Goal: Communication & Community: Answer question/provide support

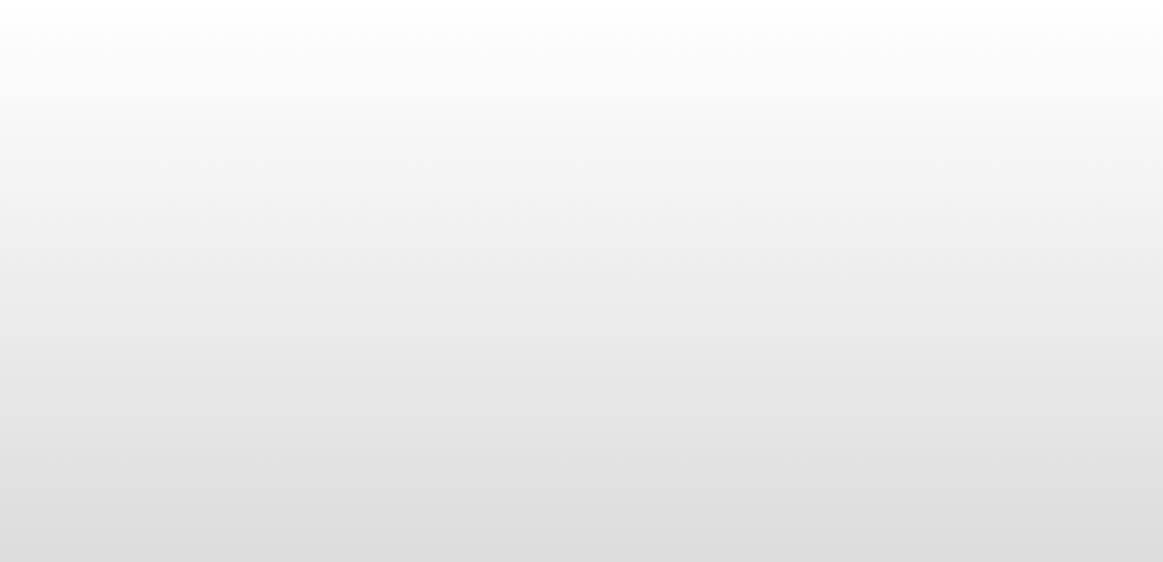
drag, startPoint x: 0, startPoint y: 0, endPoint x: 507, endPoint y: 229, distance: 556.1
click at [444, 253] on body at bounding box center [581, 281] width 1163 height 562
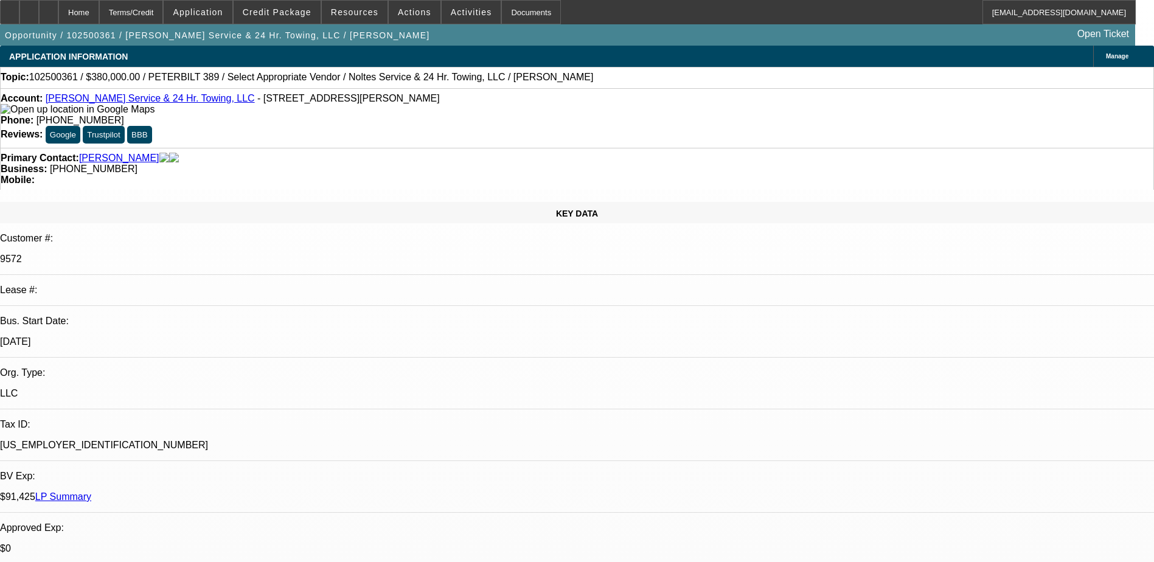
select select "0"
select select "2"
select select "0.1"
select select "1"
select select "2"
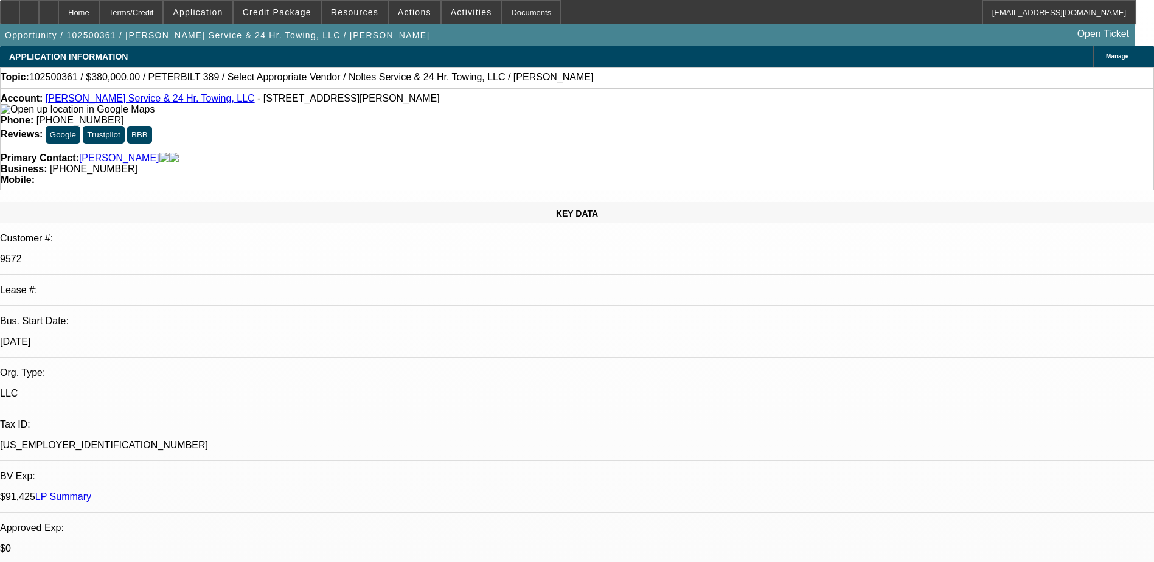
select select "4"
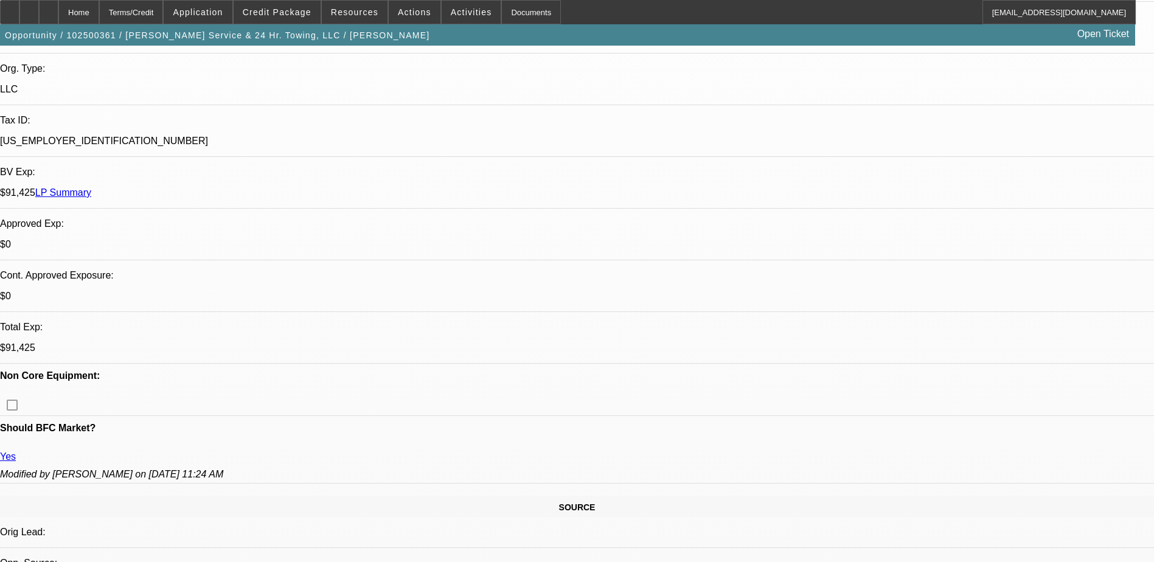
scroll to position [608, 0]
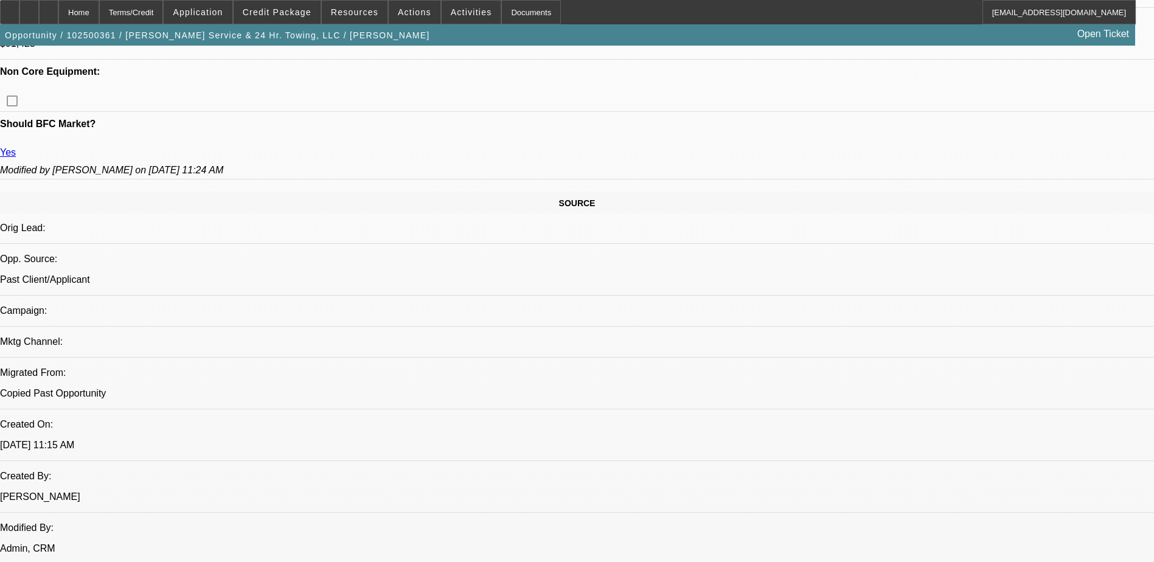
radio input "true"
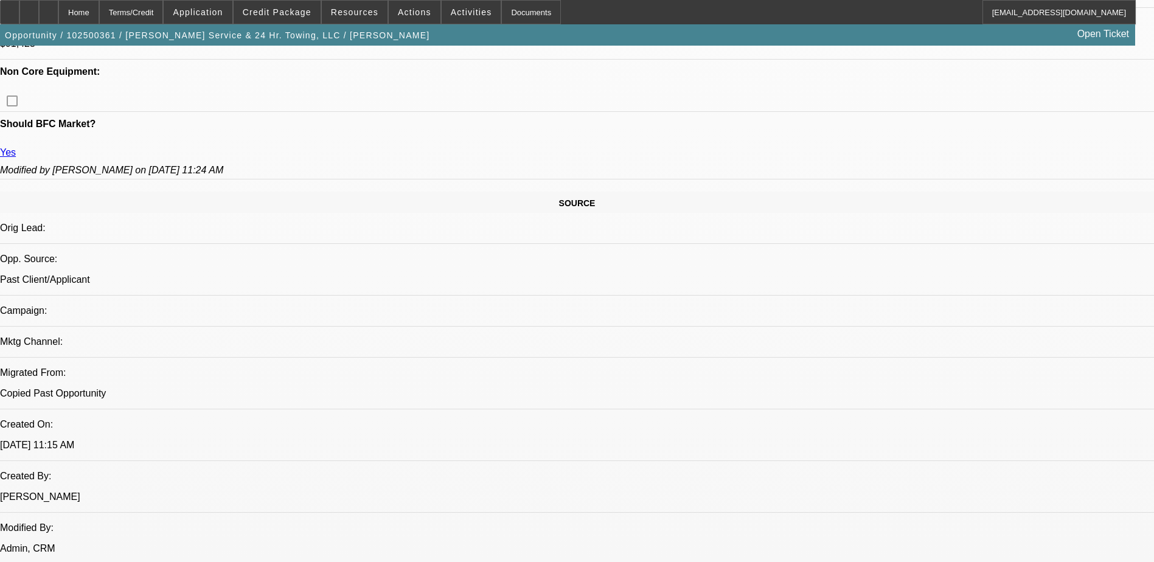
type textarea "MULTIPLE SOLD OFF DEALS - NO PAYMENT HISTORY AVAILABLE WITH BEACON"
radio input "true"
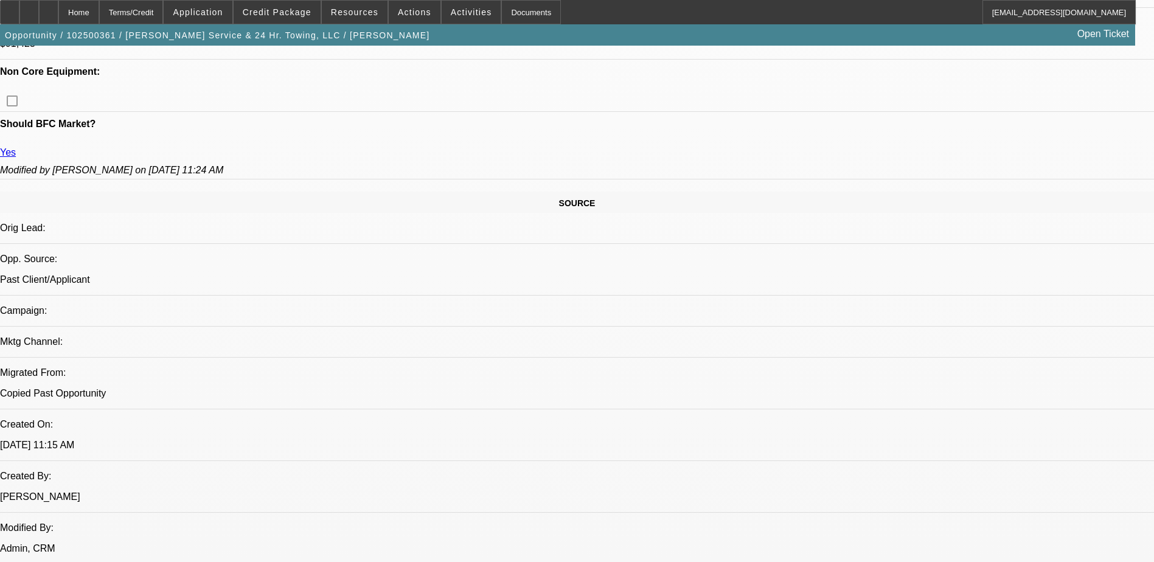
radio input "true"
drag, startPoint x: 807, startPoint y: 177, endPoint x: 851, endPoint y: 242, distance: 78.5
radio input "true"
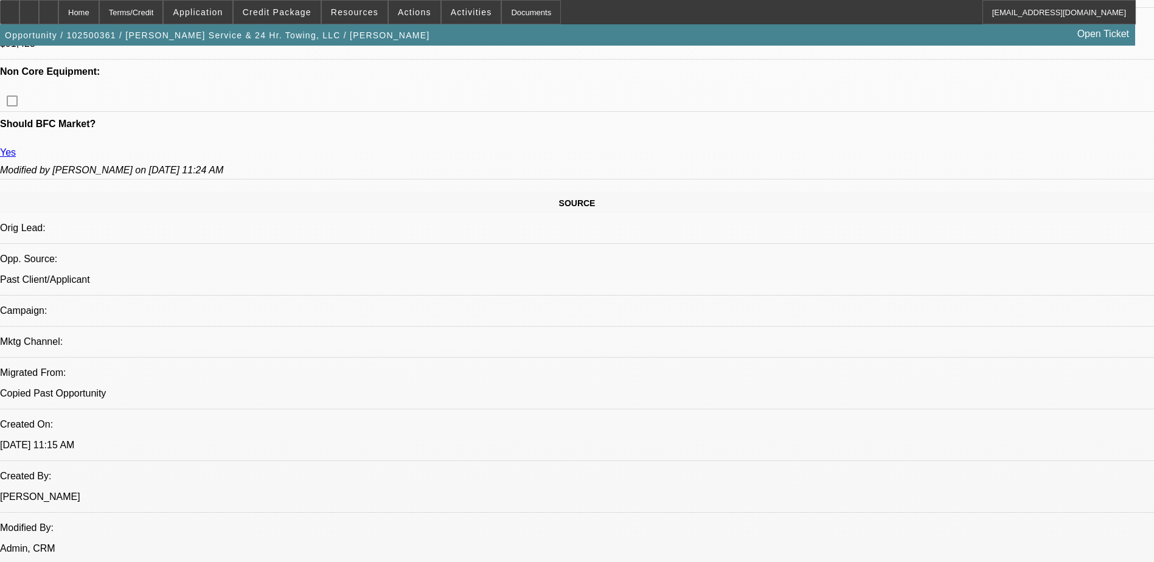
drag, startPoint x: 981, startPoint y: 211, endPoint x: 784, endPoint y: 211, distance: 196.5
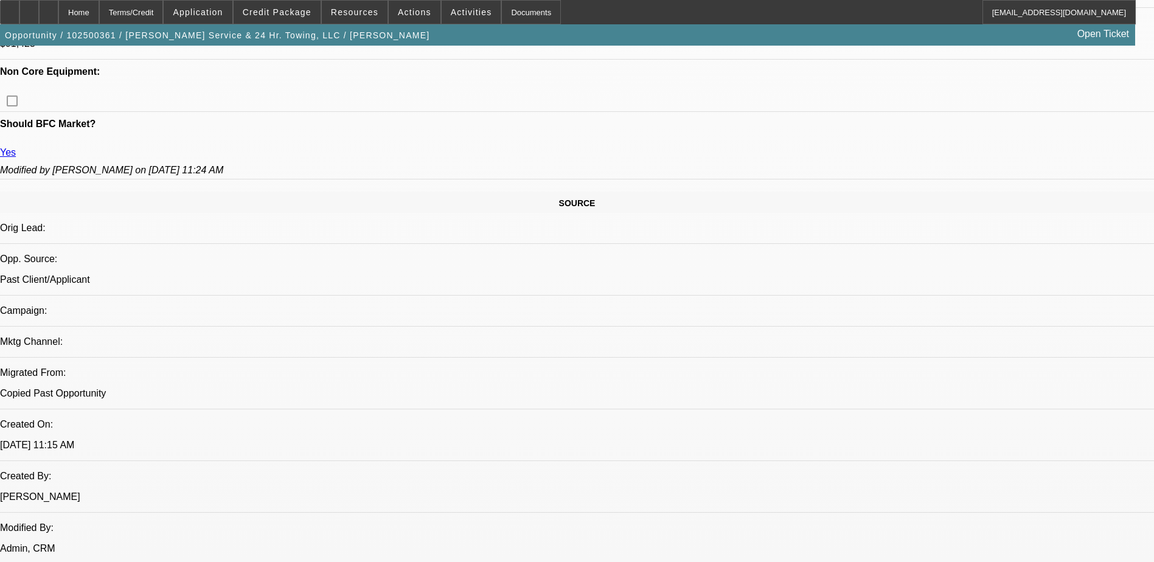
type textarea "MULTIPLE SERVICE DEALS, GOOD CUSTOMER, PAYMENTS ARE MADE ON TIME SO FAR, NO ISS…"
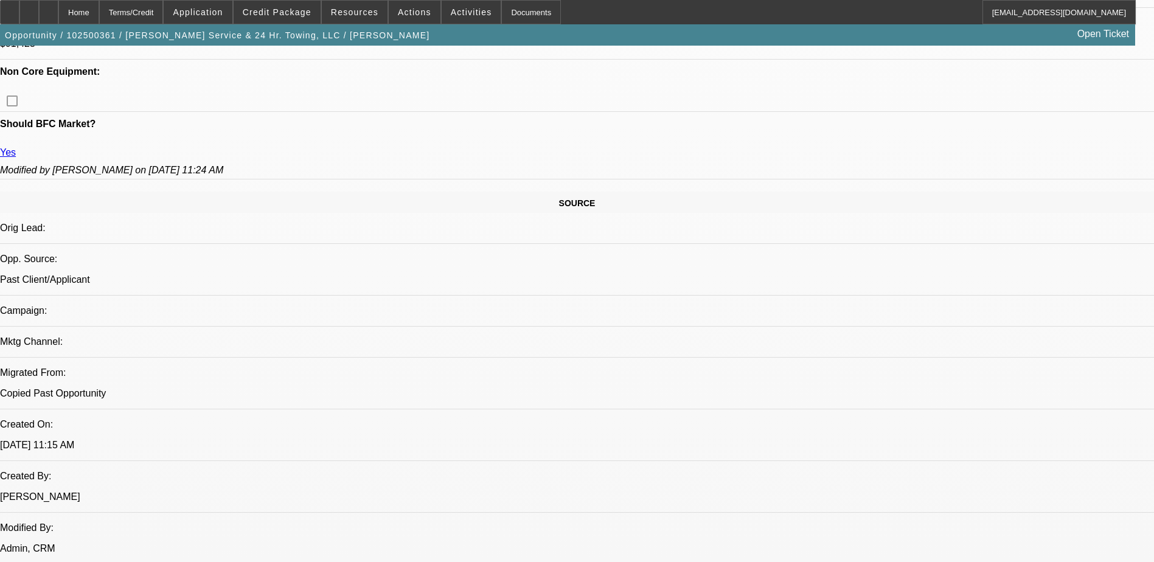
radio input "false"
radio input "true"
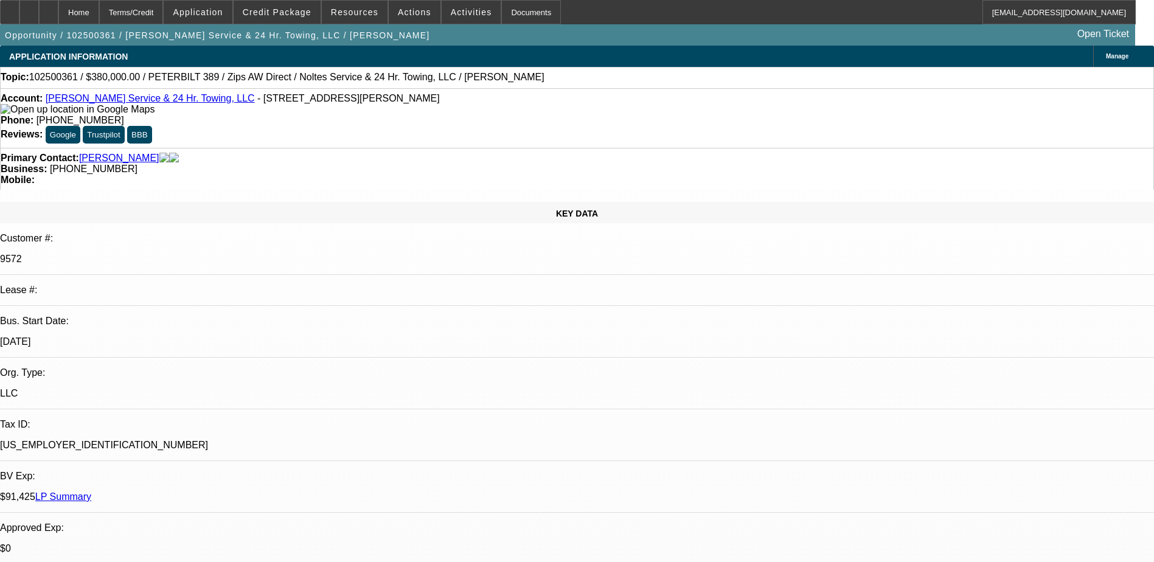
select select "0"
select select "2"
select select "0.1"
select select "1"
select select "2"
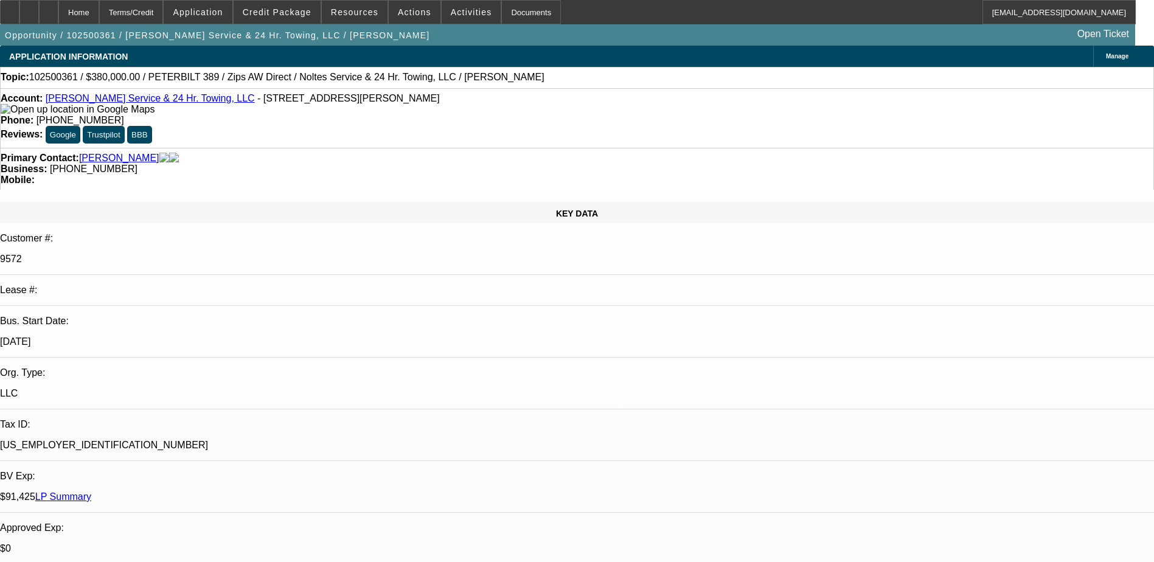
select select "4"
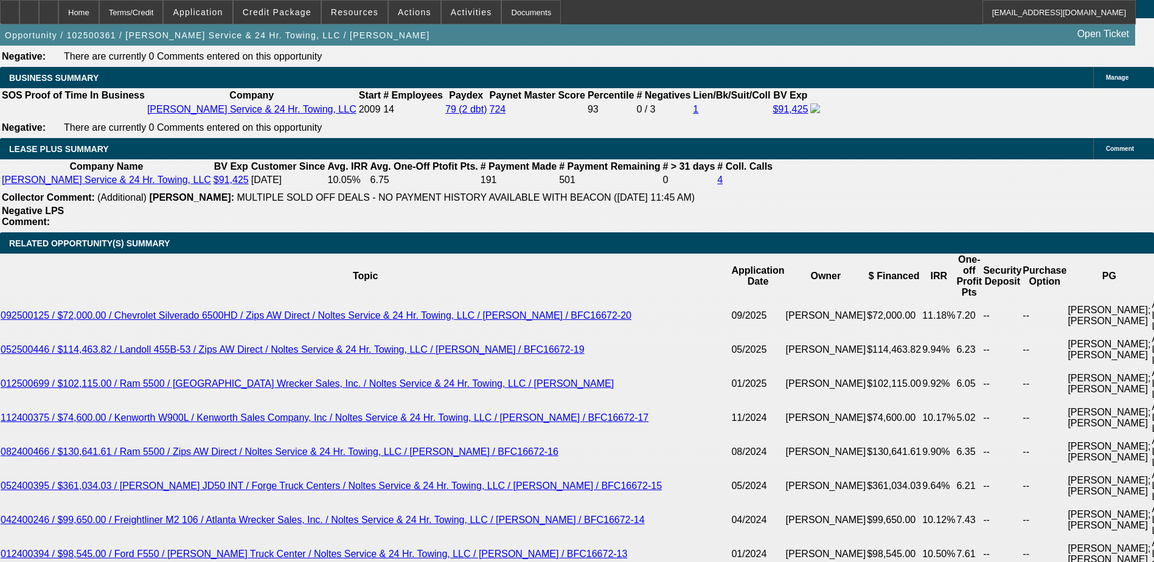
scroll to position [2008, 0]
